Goal: Information Seeking & Learning: Learn about a topic

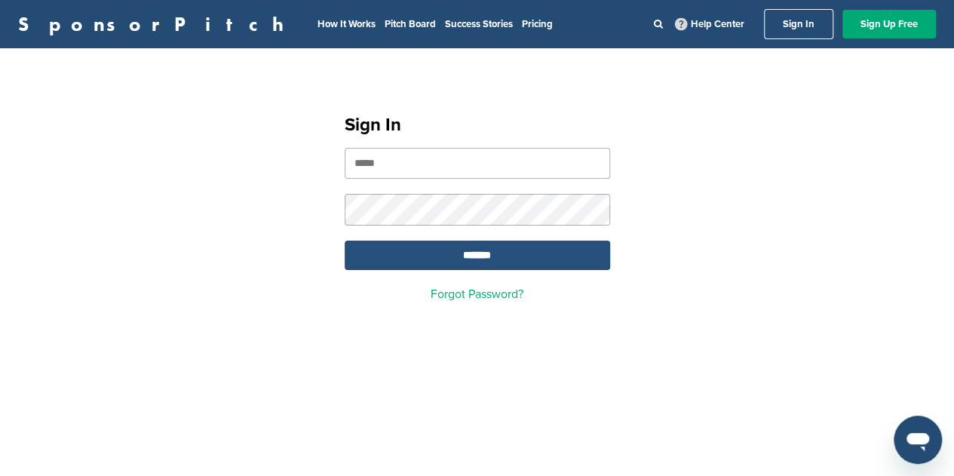
type input "**********"
click at [474, 269] on input "*******" at bounding box center [477, 255] width 265 height 29
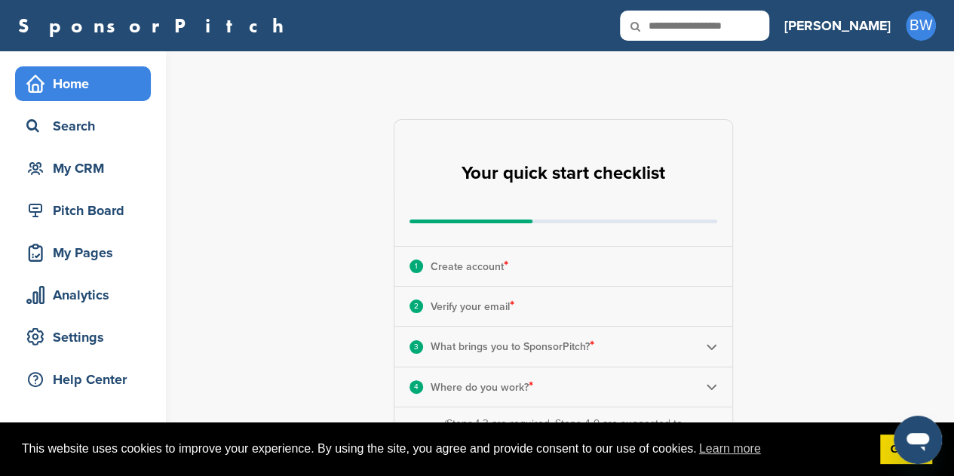
click at [80, 81] on div "Home" at bounding box center [87, 83] width 128 height 27
click at [110, 18] on link "SponsorPitch" at bounding box center [155, 26] width 275 height 20
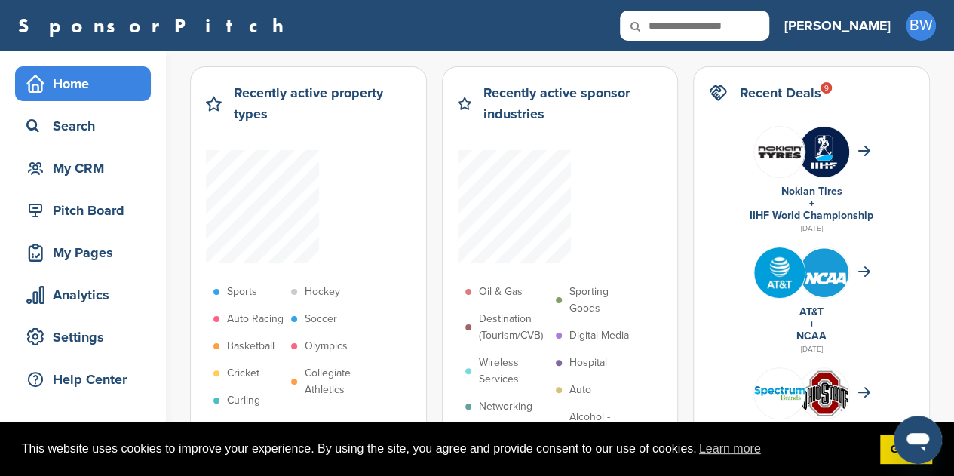
click at [808, 90] on h2 "Recent Deals 9" at bounding box center [779, 92] width 81 height 21
click at [804, 87] on h2 "Recent Deals 9" at bounding box center [779, 92] width 81 height 21
click at [823, 87] on div "9" at bounding box center [825, 87] width 11 height 11
click at [864, 156] on link at bounding box center [863, 152] width 13 height 13
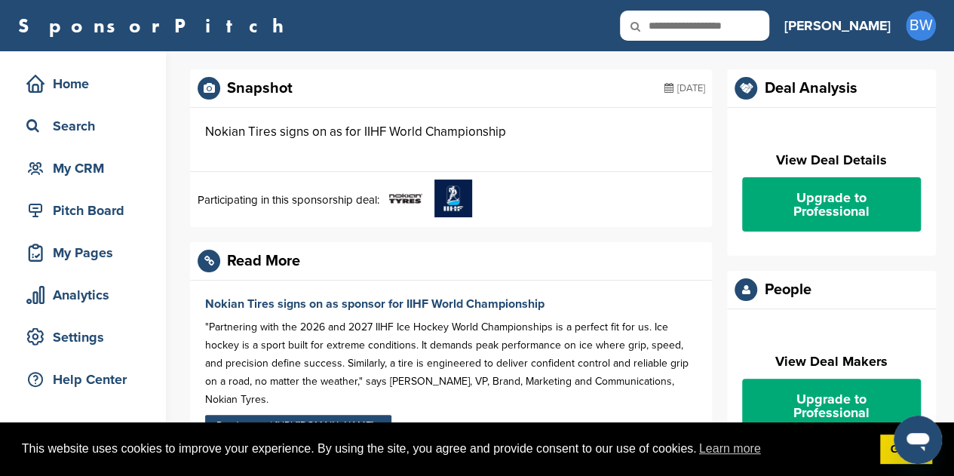
click at [407, 189] on img at bounding box center [405, 198] width 38 height 38
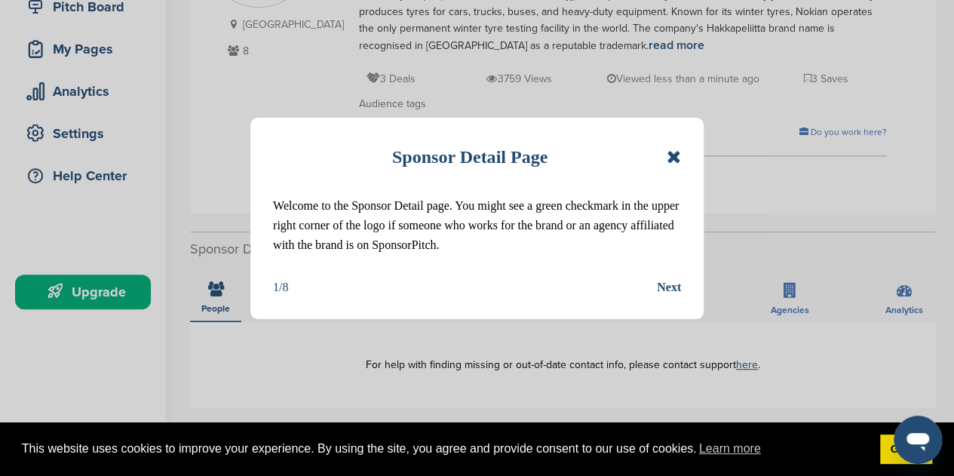
scroll to position [226, 0]
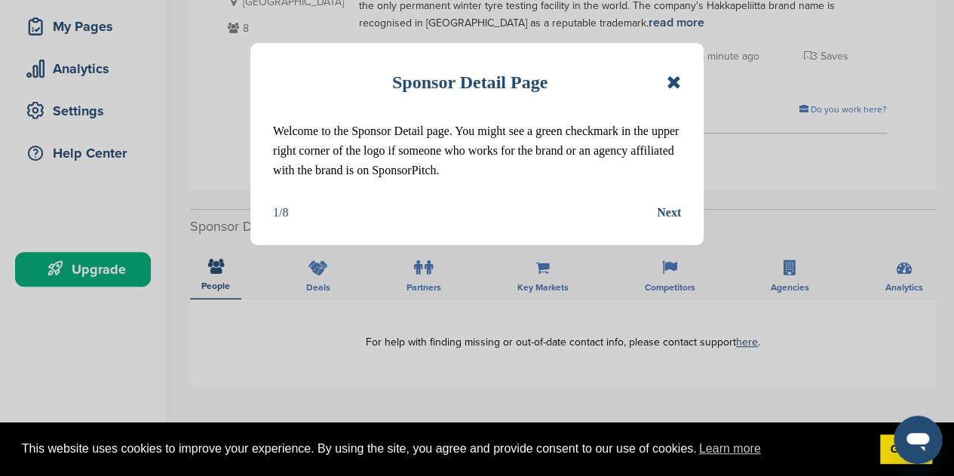
click at [665, 214] on div "Next" at bounding box center [669, 213] width 24 height 20
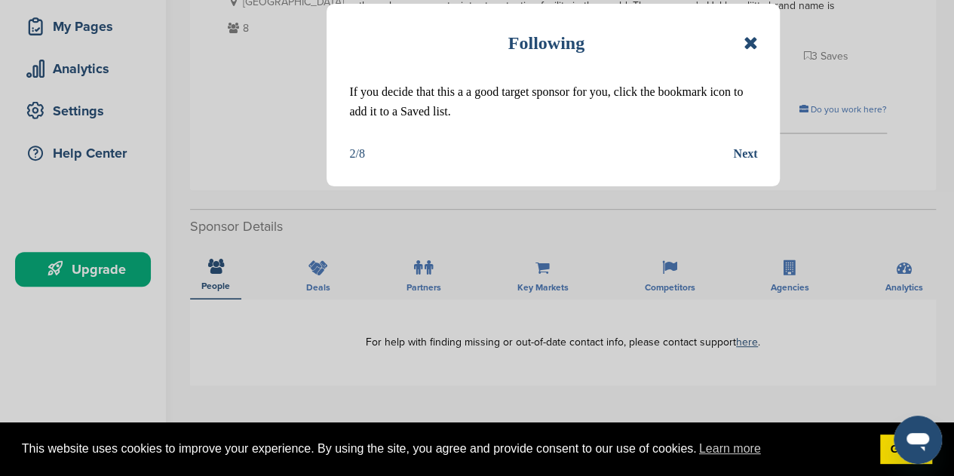
click at [744, 152] on div "Next" at bounding box center [745, 154] width 24 height 20
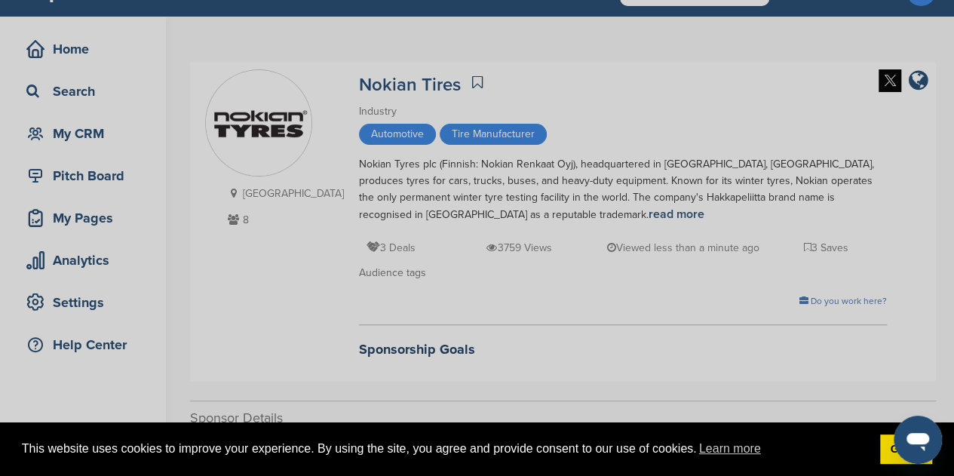
scroll to position [0, 0]
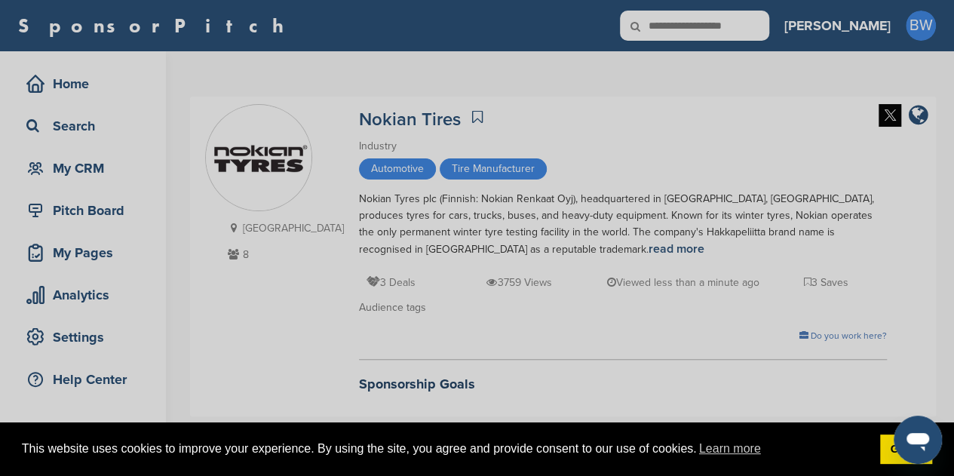
click at [717, 58] on div "Detail tabs Helpful tabs to check out are People, Key Markets, Competitors, Age…" at bounding box center [477, 238] width 954 height 476
click at [763, 21] on div "Detail tabs Helpful tabs to check out are People, Key Markets, Competitors, Age…" at bounding box center [477, 238] width 954 height 476
